Goal: Ask a question

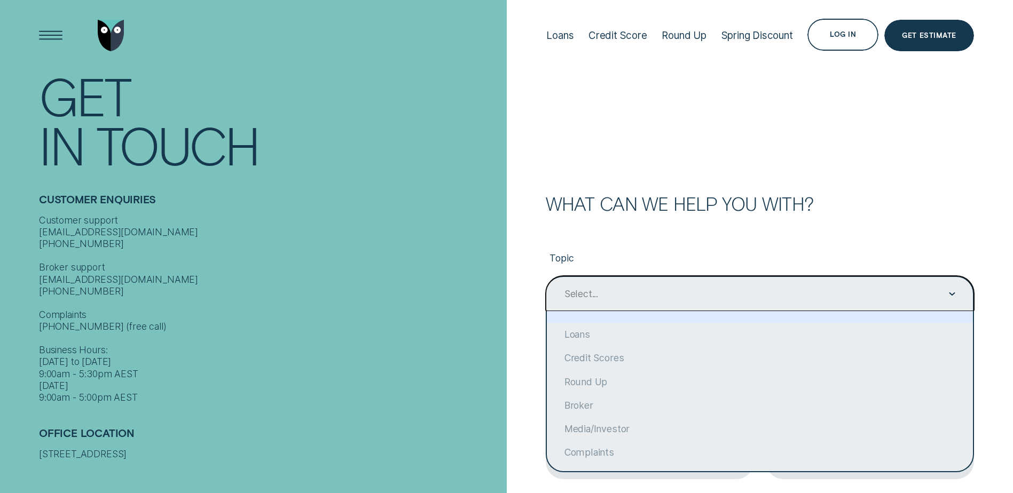
click at [954, 297] on div "Contact form" at bounding box center [952, 294] width 6 height 34
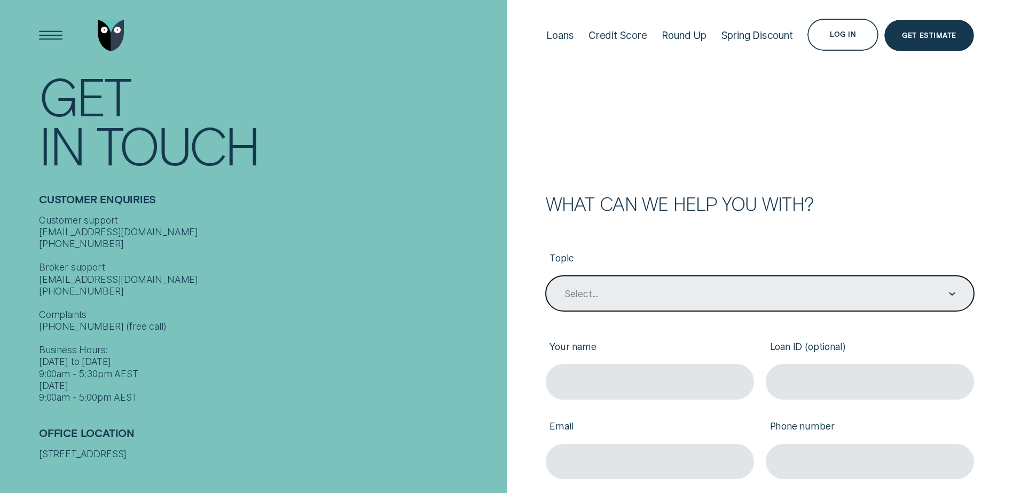
click at [683, 295] on div "Select..." at bounding box center [759, 293] width 392 height 13
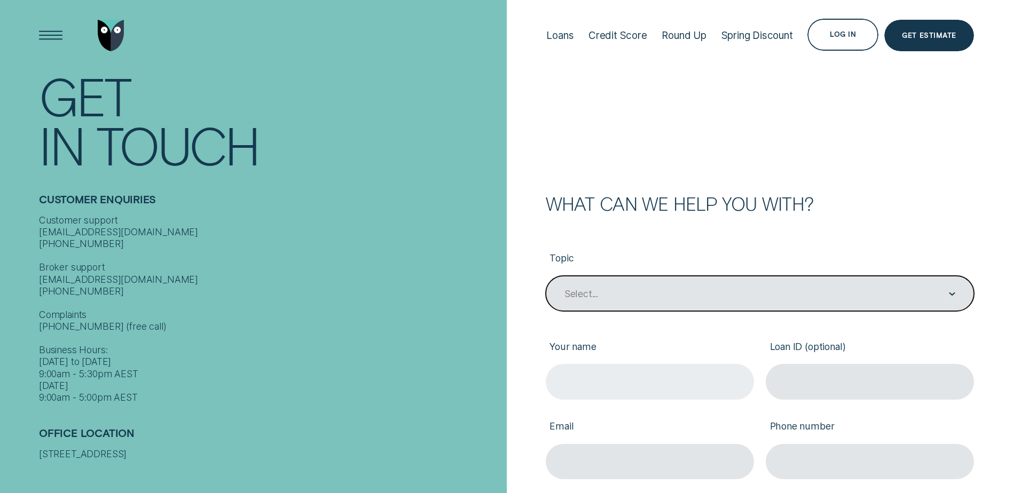
click at [625, 375] on input "Your name" at bounding box center [650, 381] width 208 height 35
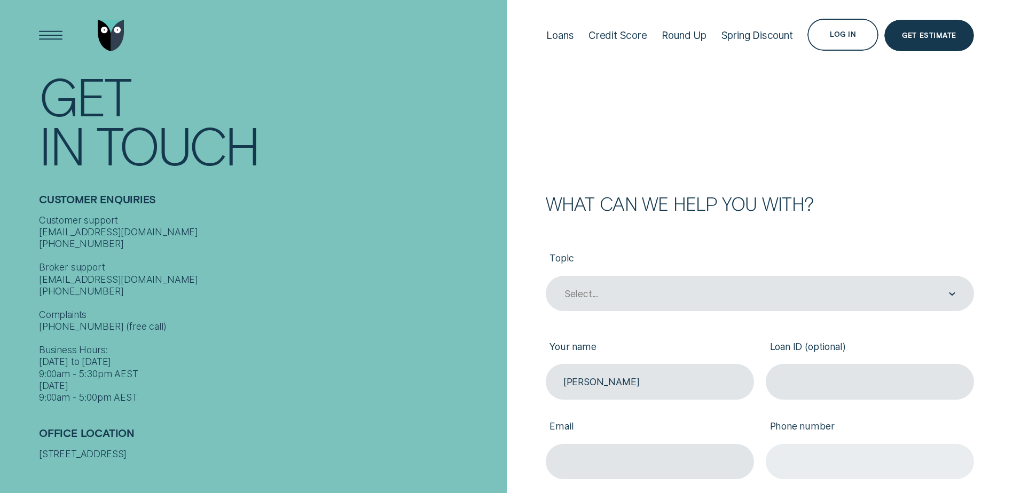
type input "[PERSON_NAME]"
click at [816, 463] on input "Phone number" at bounding box center [870, 461] width 208 height 35
type input "0437989259"
click at [674, 462] on input "[EMAIL_ADDRESS][DOMAIN_NAME]" at bounding box center [650, 461] width 208 height 35
type input "h"
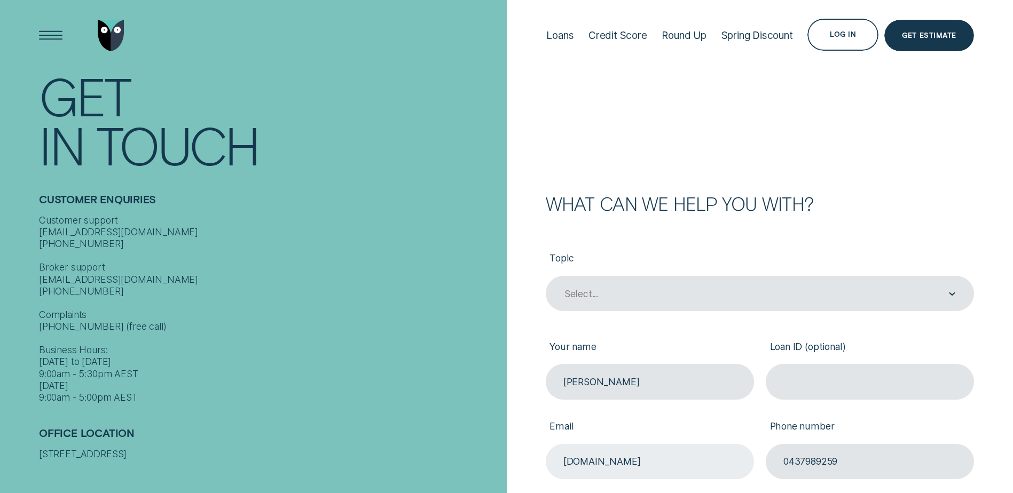
click at [640, 462] on input "[DOMAIN_NAME]" at bounding box center [650, 461] width 208 height 35
click at [757, 474] on div "Email [DOMAIN_NAME]" at bounding box center [649, 440] width 220 height 80
click at [600, 456] on input "[DOMAIN_NAME]" at bounding box center [650, 461] width 208 height 35
type input "[PERSON_NAME][EMAIL_ADDRESS][PERSON_NAME][DOMAIN_NAME]"
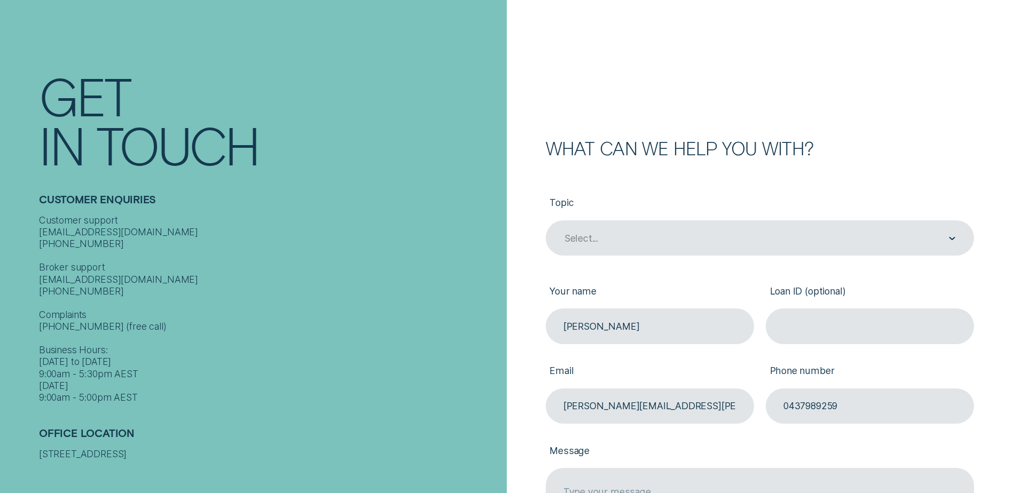
scroll to position [214, 0]
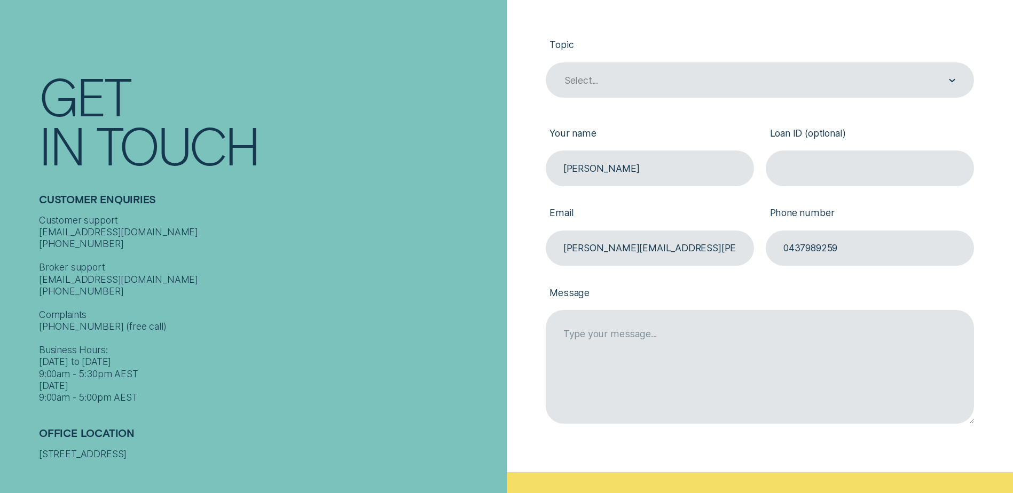
click at [985, 298] on div "What can we help you with? Topic Select... Your name [PERSON_NAME] ID (optional…" at bounding box center [760, 226] width 507 height 491
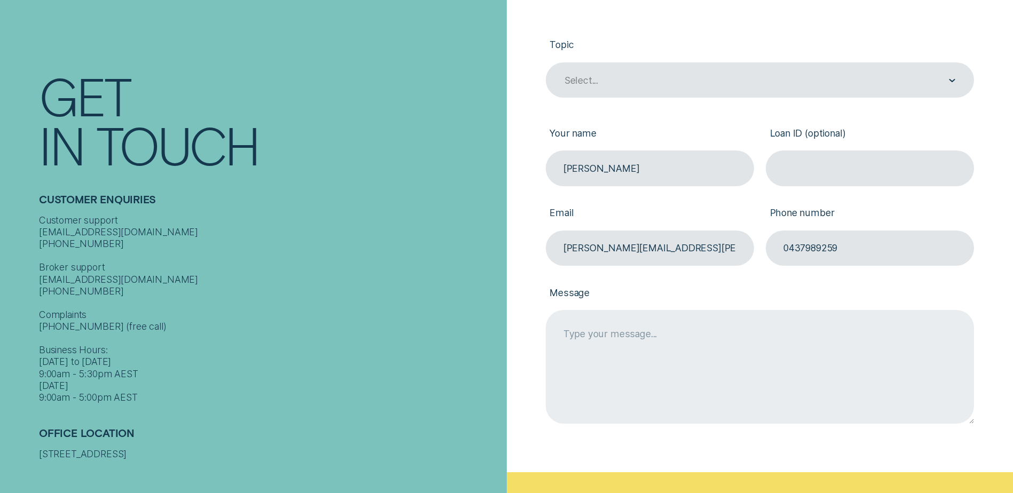
click at [595, 336] on textarea "Message" at bounding box center [760, 366] width 428 height 113
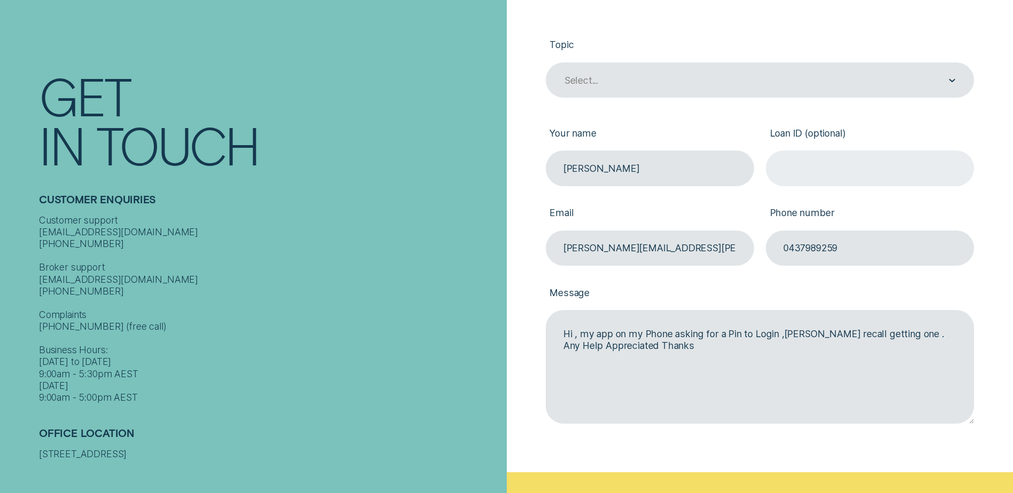
type textarea "Hi , my app on my Phone asking for a Pin to Login ,[PERSON_NAME] recall getting…"
click at [817, 174] on input "Loan ID (optional)" at bounding box center [870, 168] width 208 height 35
type input "914572"
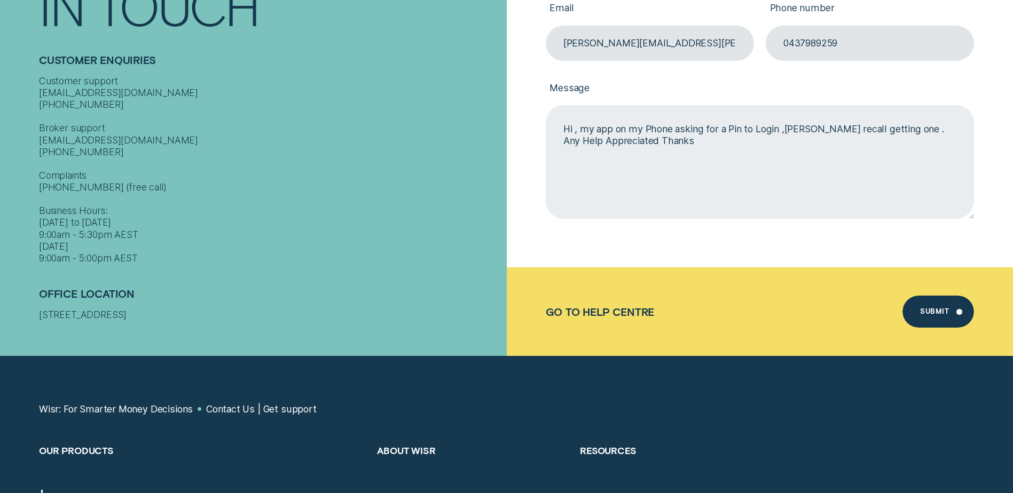
scroll to position [427, 0]
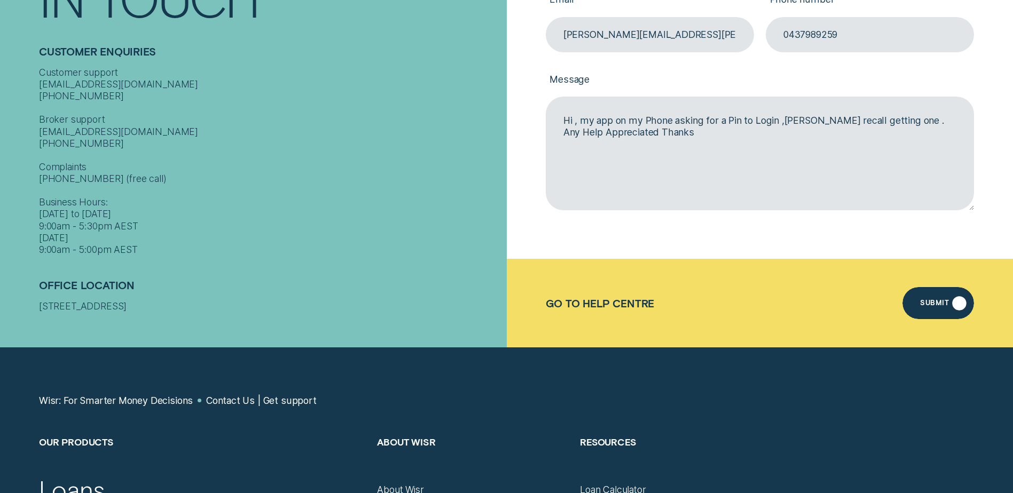
click at [935, 302] on div "Submit" at bounding box center [934, 305] width 29 height 6
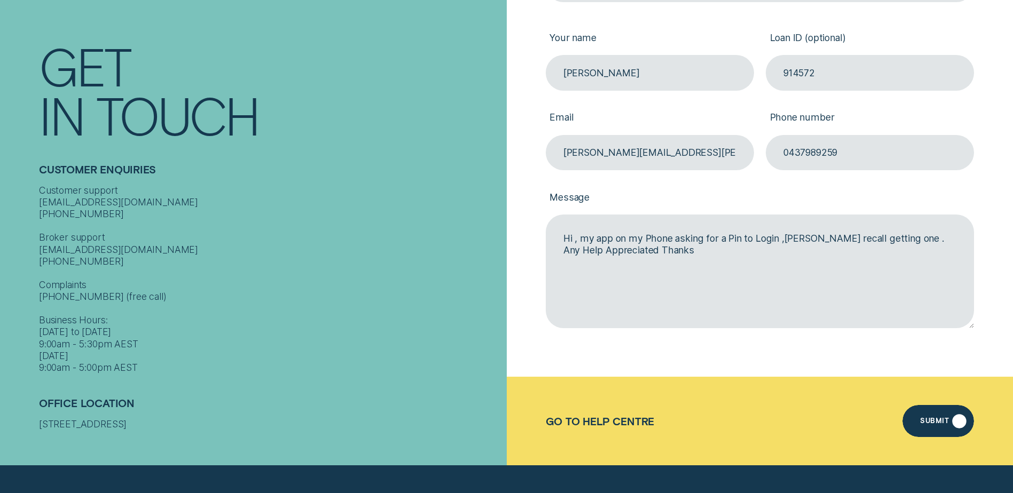
click at [956, 419] on div "Submit" at bounding box center [938, 421] width 72 height 32
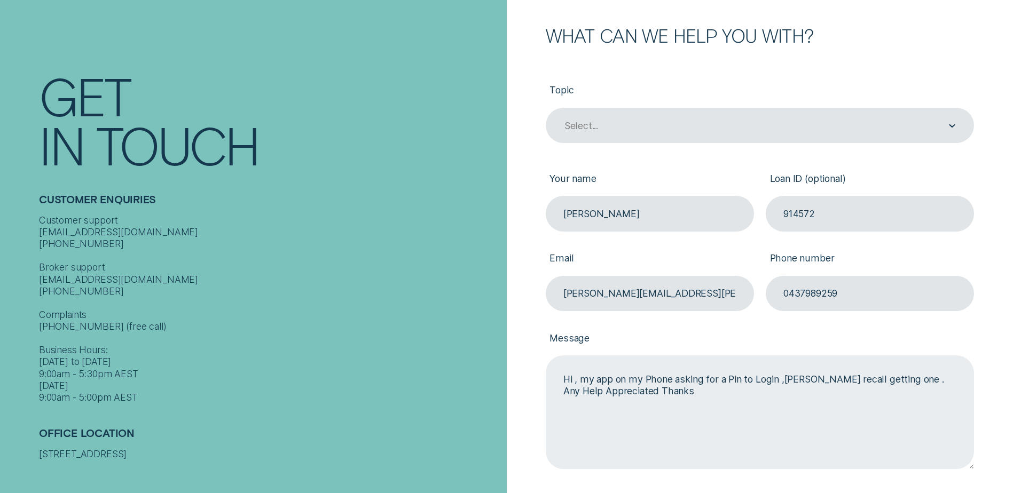
scroll to position [149, 0]
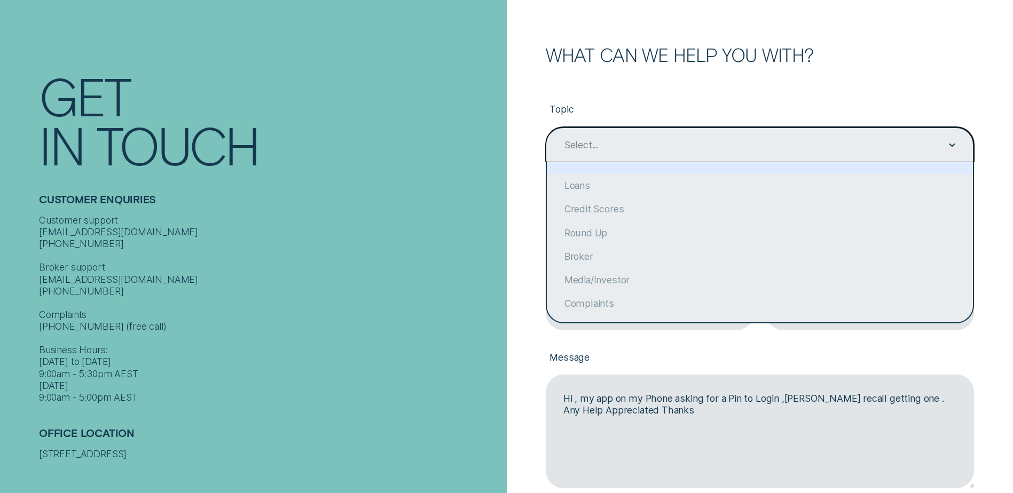
click at [949, 146] on icon "Contact form" at bounding box center [952, 145] width 6 height 3
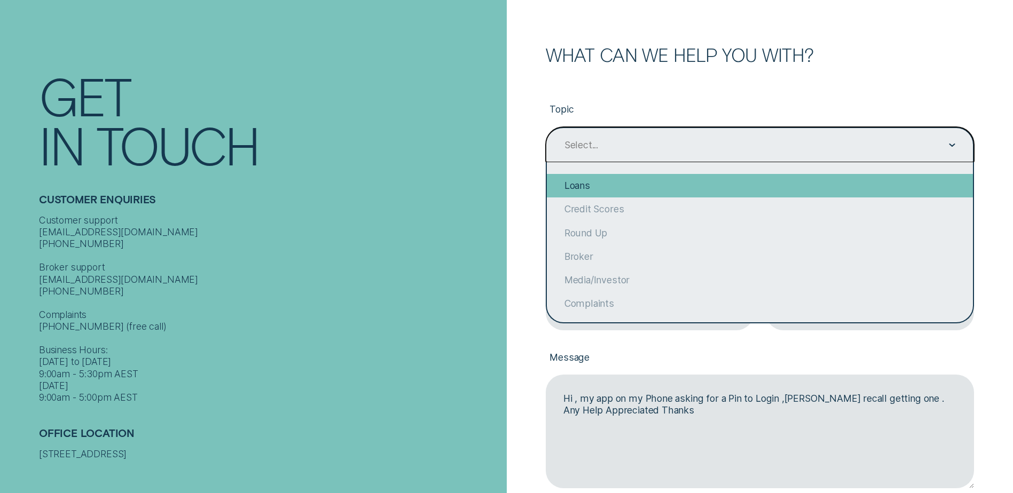
click at [575, 179] on div "Loans" at bounding box center [760, 185] width 426 height 23
type input "Loans"
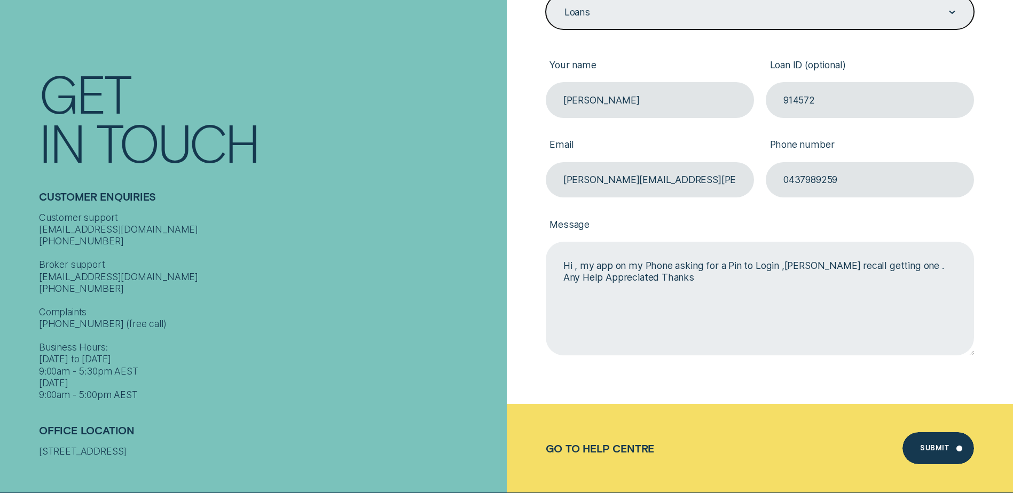
scroll to position [363, 0]
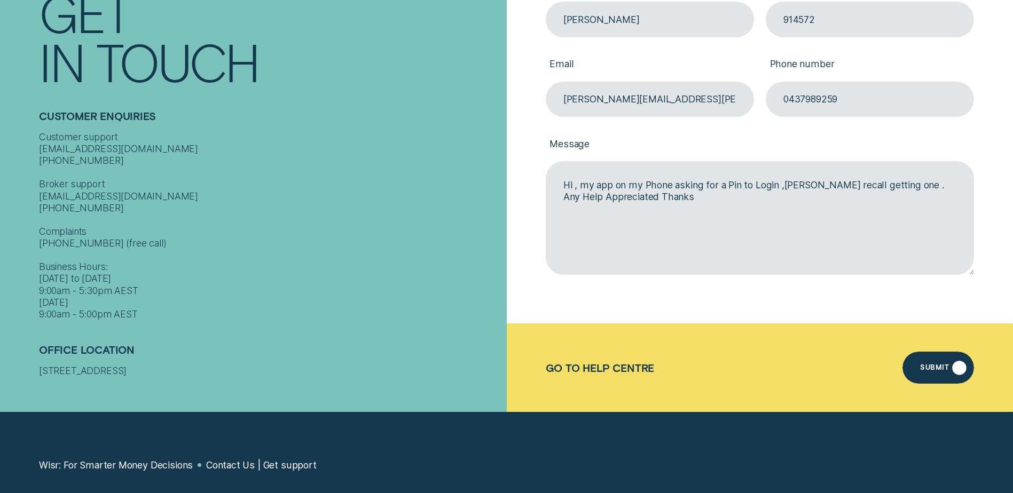
click at [957, 365] on div "Submit" at bounding box center [938, 368] width 72 height 32
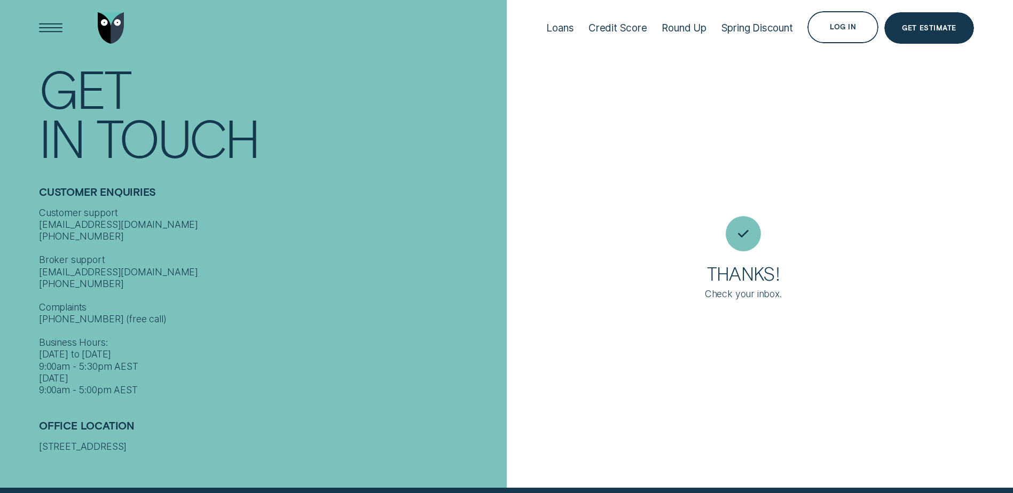
scroll to position [7, 0]
